Goal: Information Seeking & Learning: Learn about a topic

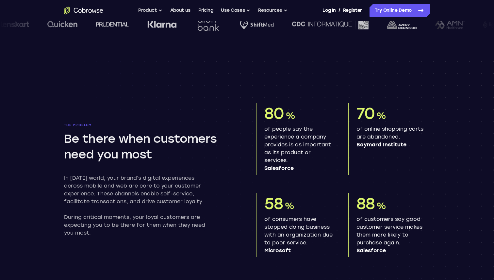
scroll to position [292, 0]
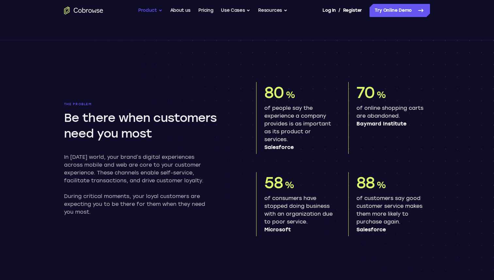
click at [155, 13] on button "Product" at bounding box center [150, 10] width 24 height 13
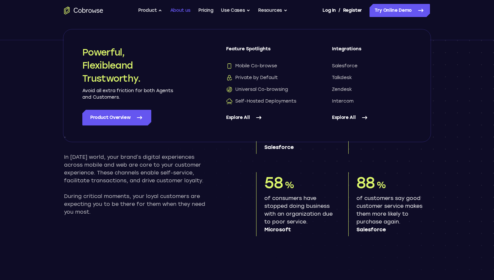
click at [183, 10] on link "About us" at bounding box center [180, 10] width 20 height 13
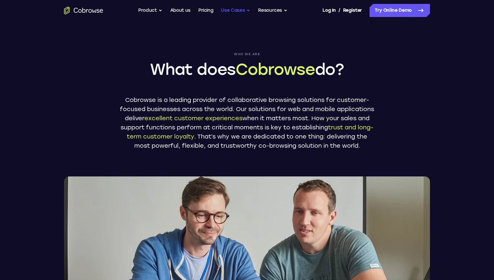
click at [232, 9] on button "Use Cases" at bounding box center [235, 10] width 29 height 13
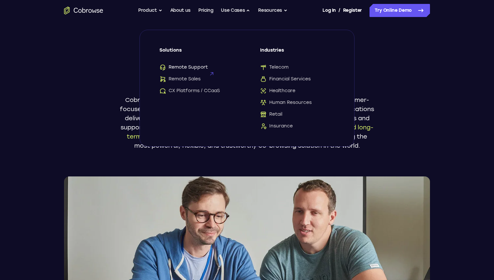
click at [194, 64] on span "Remote Support" at bounding box center [183, 67] width 48 height 7
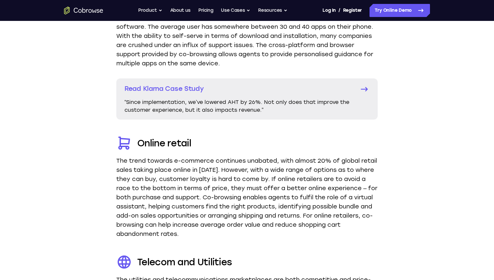
scroll to position [1224, 0]
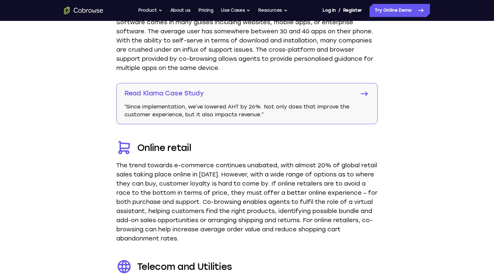
click at [194, 95] on p "Read Klarna Case Study" at bounding box center [237, 93] width 227 height 9
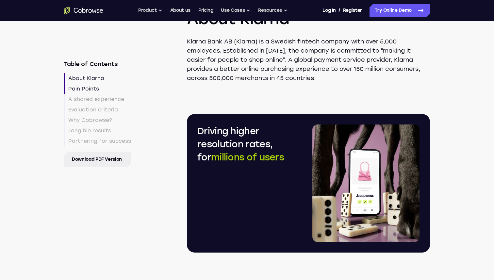
scroll to position [387, 0]
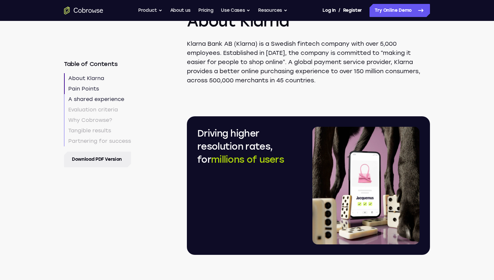
click at [111, 101] on link "A shared experience" at bounding box center [97, 99] width 67 height 10
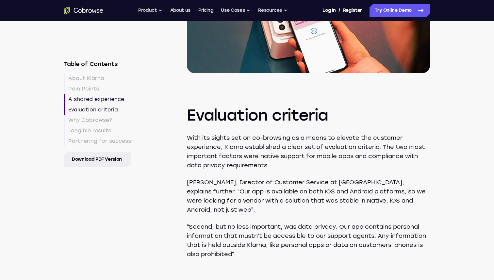
scroll to position [1153, 0]
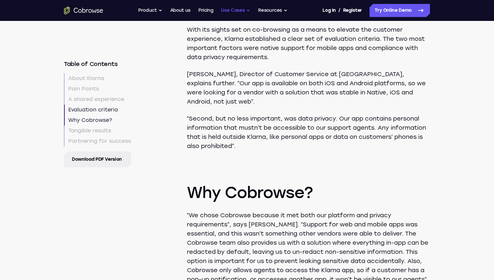
click at [234, 10] on button "Use Cases" at bounding box center [235, 10] width 29 height 13
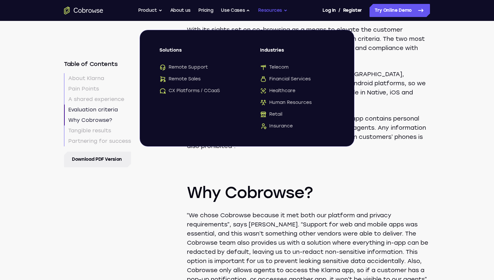
click at [282, 10] on button "Resources" at bounding box center [272, 10] width 29 height 13
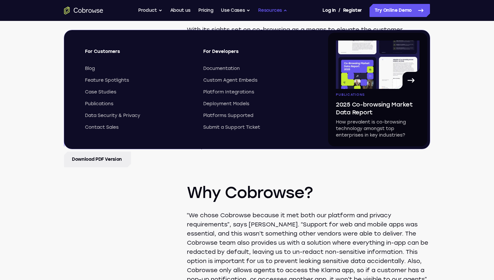
click at [282, 10] on button "Resources" at bounding box center [272, 10] width 29 height 13
